Goal: Navigation & Orientation: Find specific page/section

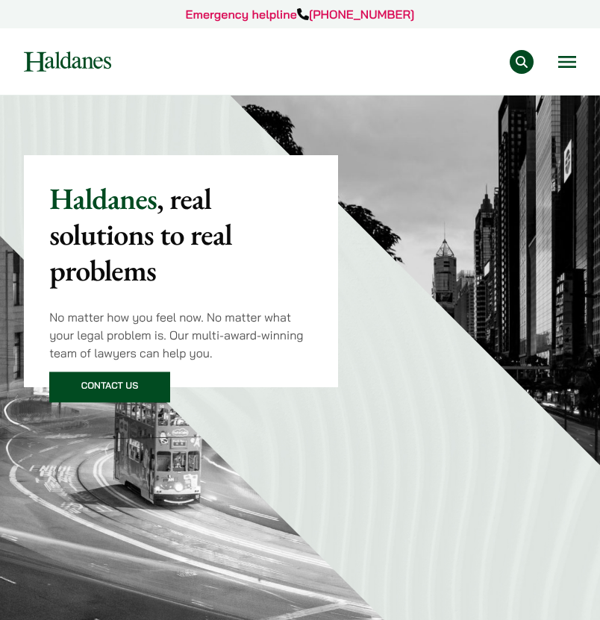
click at [566, 60] on button "Open menu" at bounding box center [567, 62] width 18 height 12
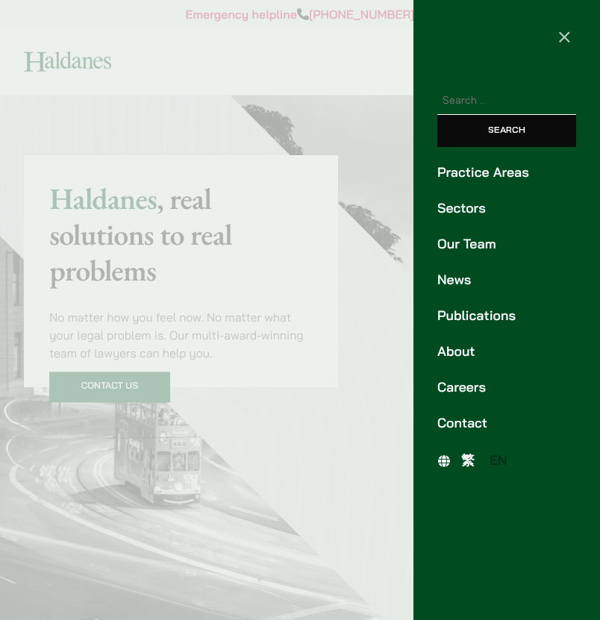
click at [467, 422] on link "Contact" at bounding box center [506, 423] width 139 height 20
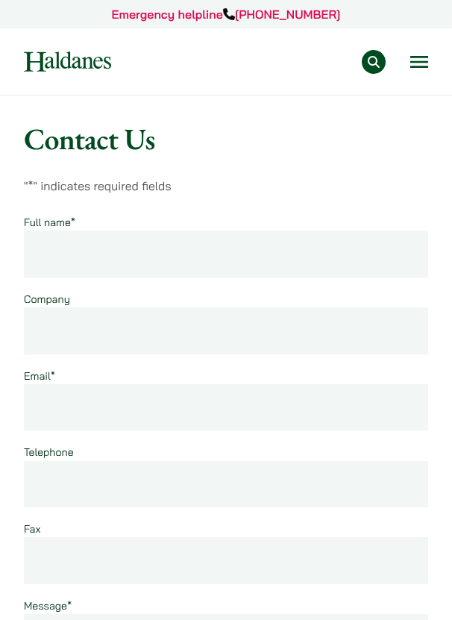
click at [416, 72] on div "Practice Areas Antitrust and Competition Law Civil Litigation & Dispute Resolut…" at bounding box center [277, 62] width 302 height 24
click at [416, 67] on button "Open menu" at bounding box center [420, 62] width 18 height 12
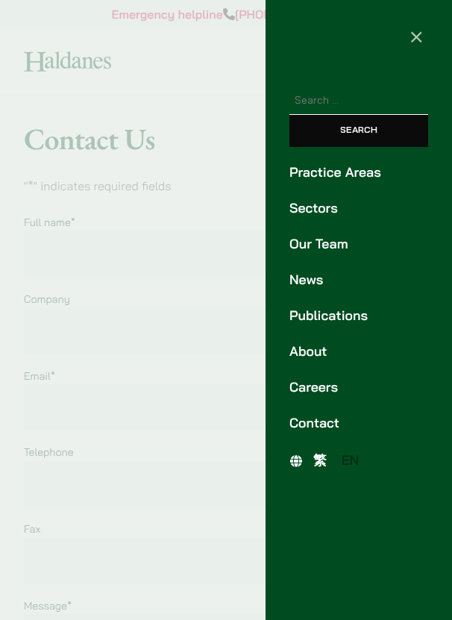
click at [335, 170] on link "Practice Areas" at bounding box center [359, 173] width 139 height 20
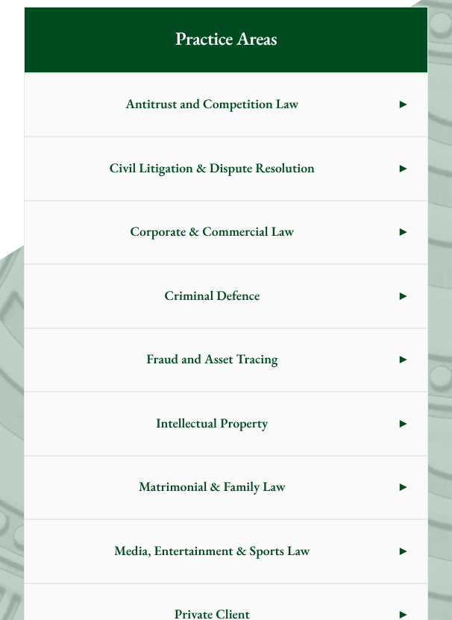
scroll to position [630, 0]
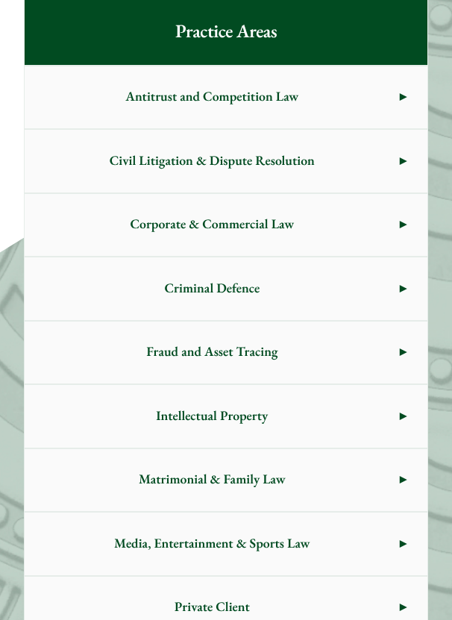
click at [277, 164] on span "Civil Litigation & Dispute Resolution" at bounding box center [212, 161] width 375 height 63
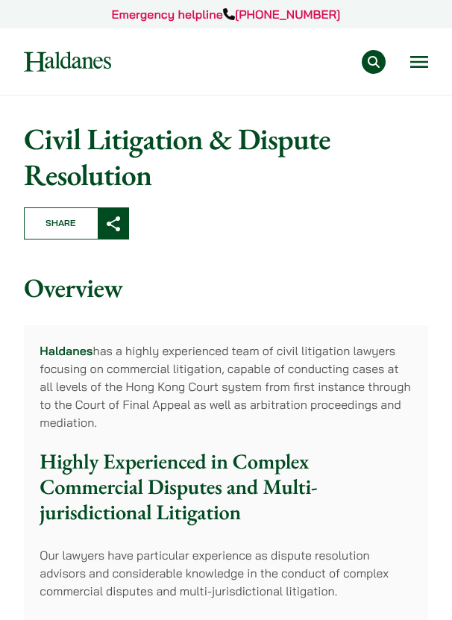
click at [416, 64] on button "Open menu" at bounding box center [420, 62] width 18 height 12
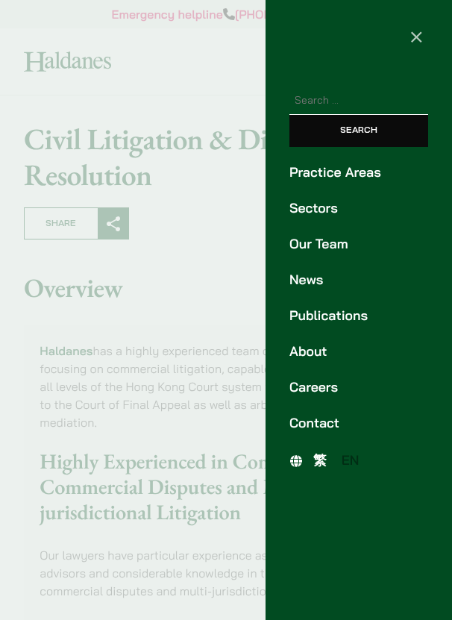
click at [316, 274] on link "News" at bounding box center [359, 280] width 139 height 20
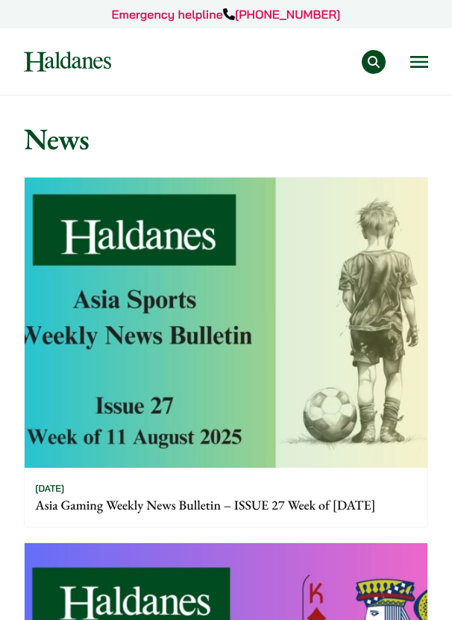
click at [423, 68] on button "Open menu" at bounding box center [420, 62] width 18 height 12
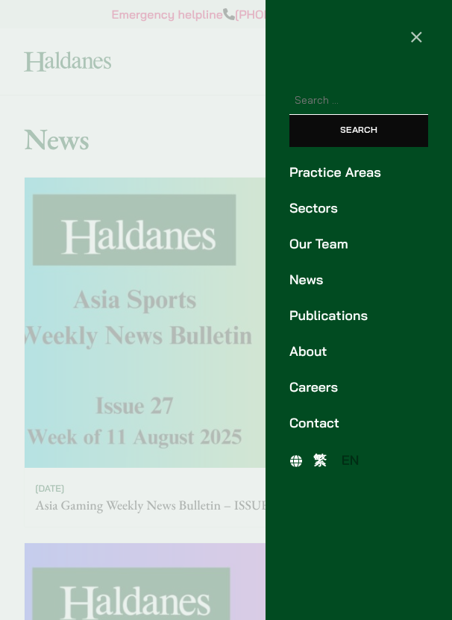
click at [335, 319] on link "Publications" at bounding box center [359, 316] width 139 height 20
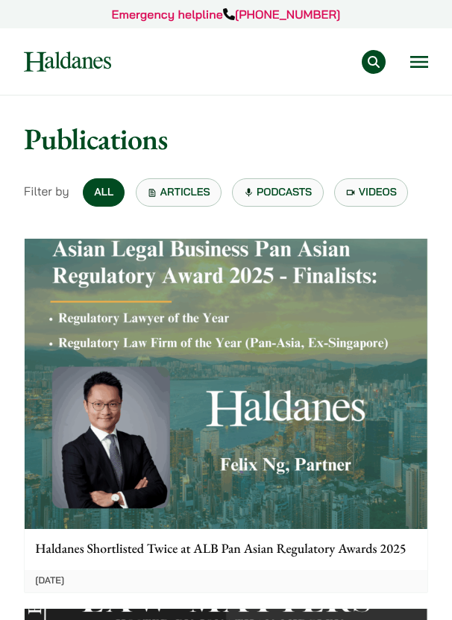
click at [427, 58] on button "Open menu" at bounding box center [420, 62] width 18 height 12
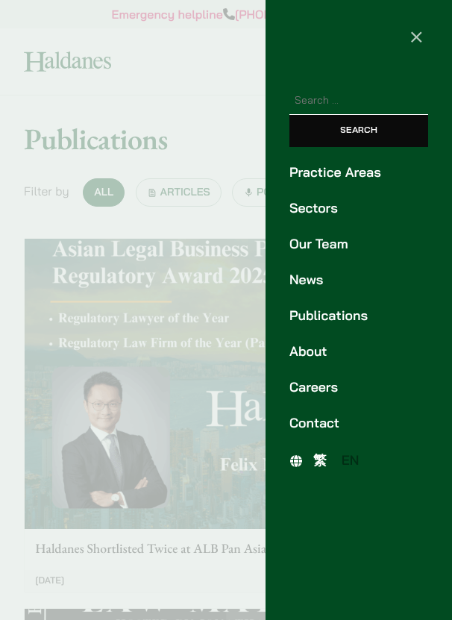
click at [76, 46] on div at bounding box center [226, 310] width 452 height 620
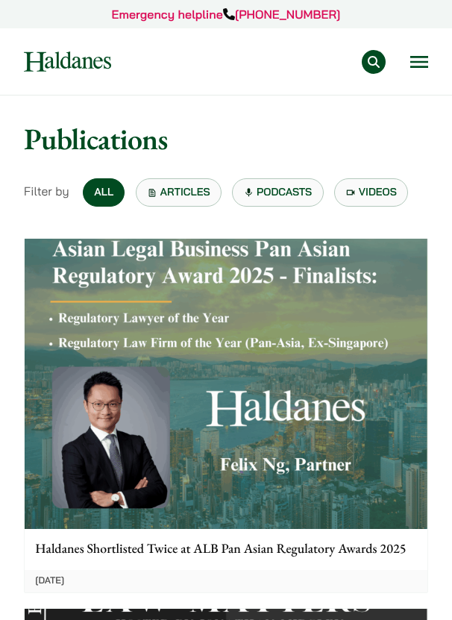
click at [81, 63] on div at bounding box center [226, 310] width 452 height 620
click at [81, 60] on img at bounding box center [67, 61] width 87 height 20
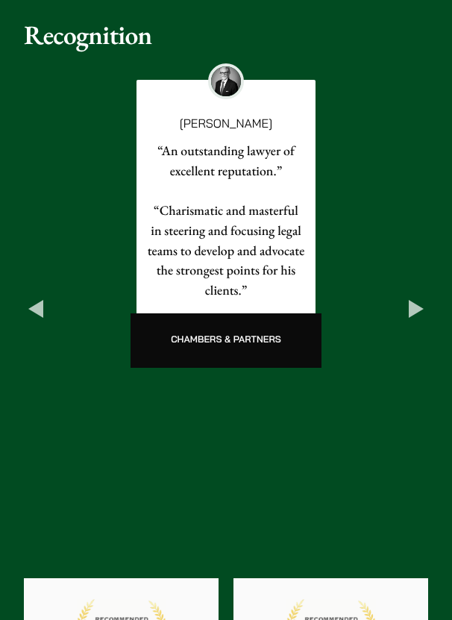
scroll to position [2167, 0]
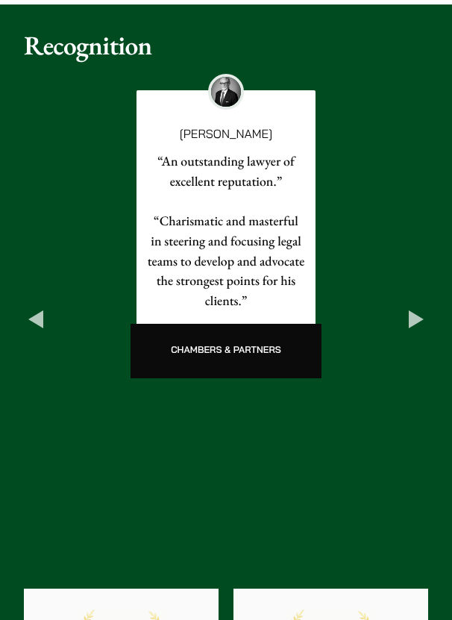
click at [30, 308] on button "Previous" at bounding box center [36, 320] width 24 height 24
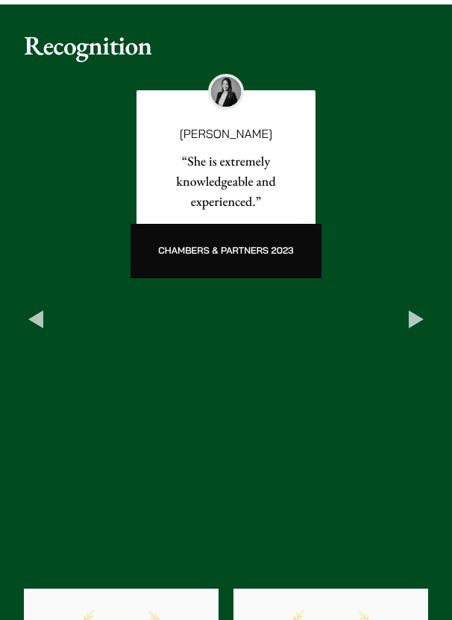
click at [413, 308] on button "Next" at bounding box center [417, 320] width 24 height 24
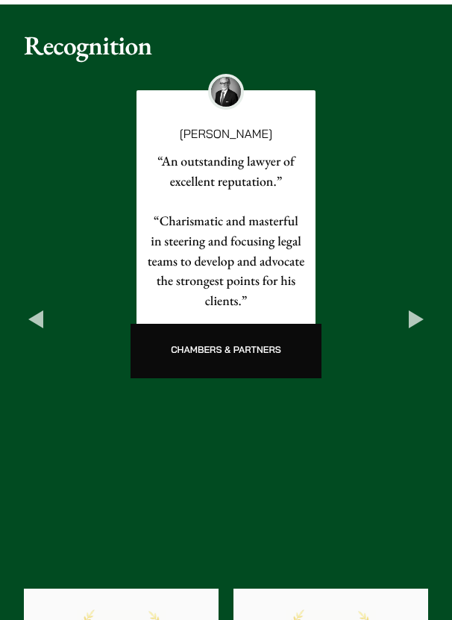
click at [416, 308] on button "Next" at bounding box center [417, 320] width 24 height 24
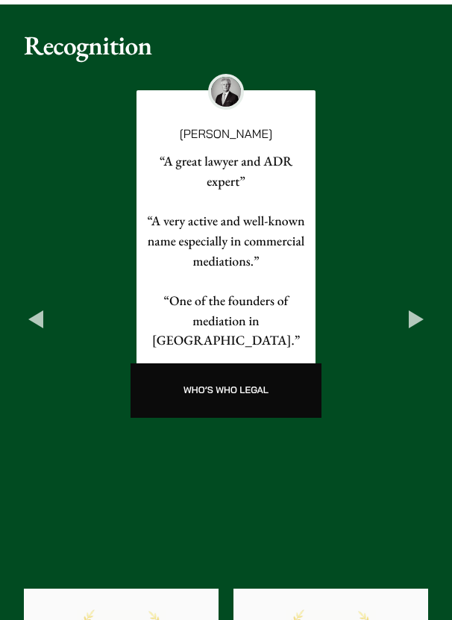
click at [417, 308] on button "Next" at bounding box center [417, 320] width 24 height 24
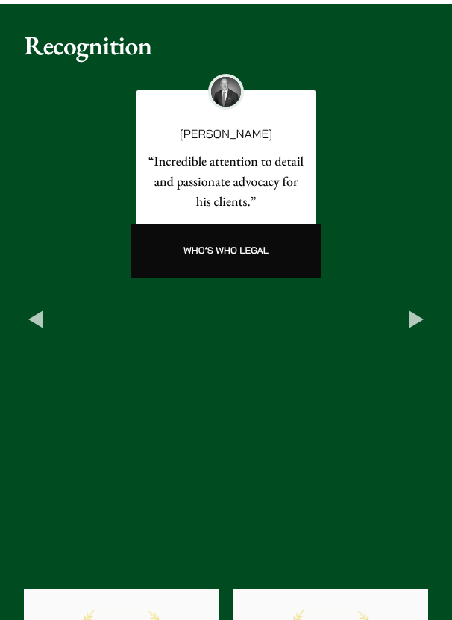
click at [417, 308] on button "Next" at bounding box center [417, 320] width 24 height 24
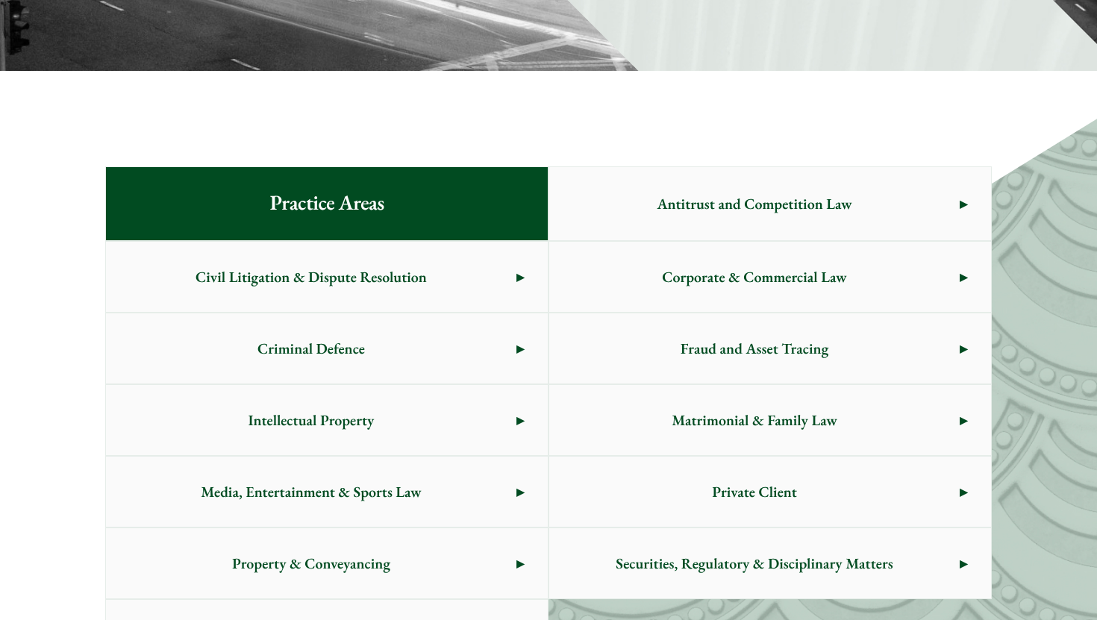
scroll to position [0, 0]
